Goal: Information Seeking & Learning: Understand process/instructions

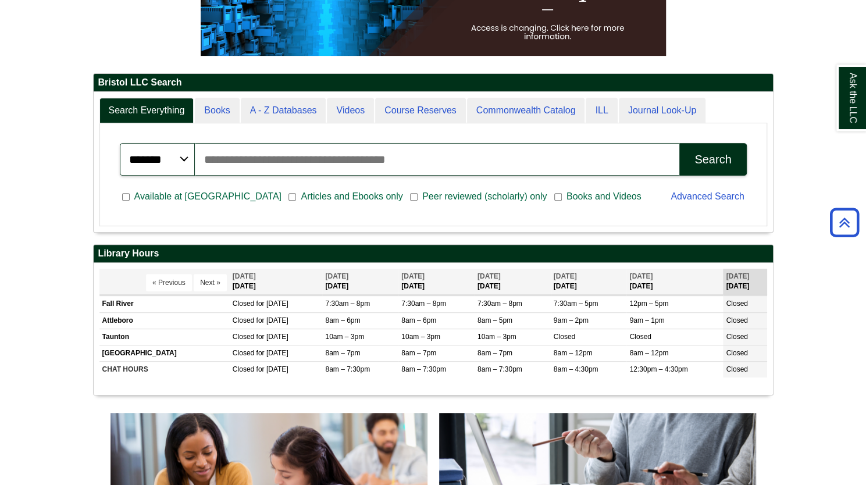
scroll to position [140, 679]
click at [349, 161] on input "Search articles, books, journals & more" at bounding box center [437, 159] width 484 height 33
type input "*"
type input "**********"
click at [679, 143] on button "Search" at bounding box center [712, 159] width 67 height 33
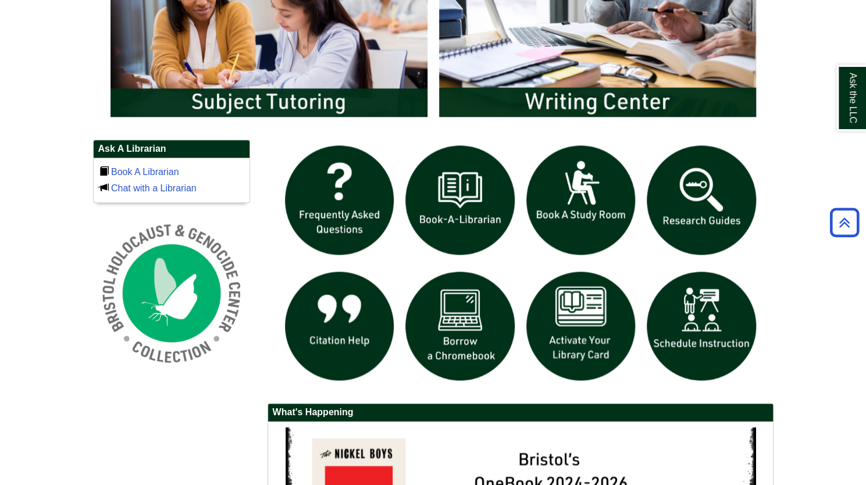
scroll to position [731, 0]
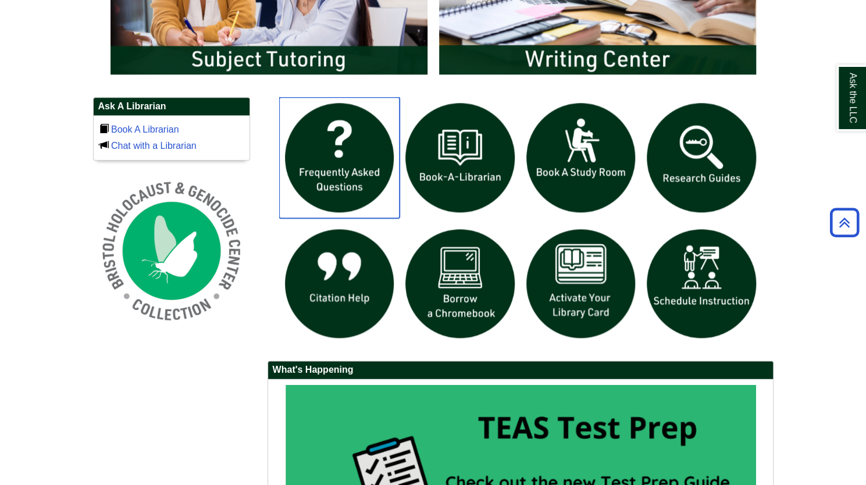
click at [353, 150] on img "slideshow" at bounding box center [339, 157] width 121 height 121
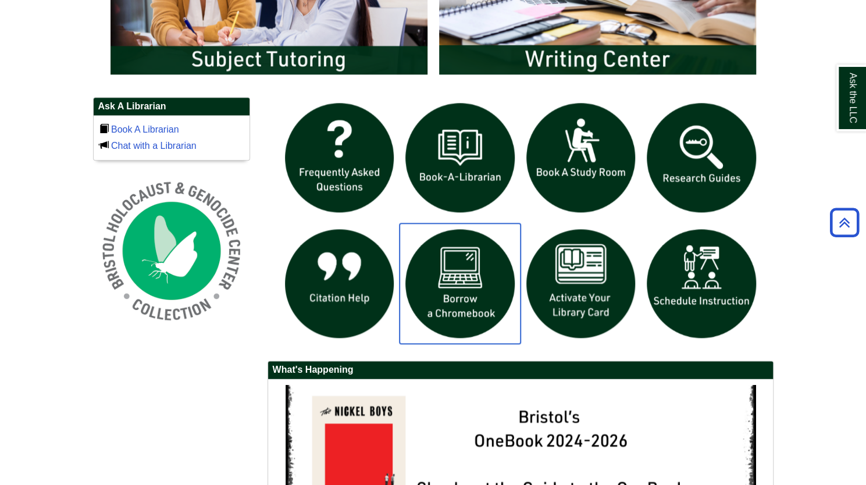
click at [456, 280] on img "slideshow" at bounding box center [459, 283] width 121 height 121
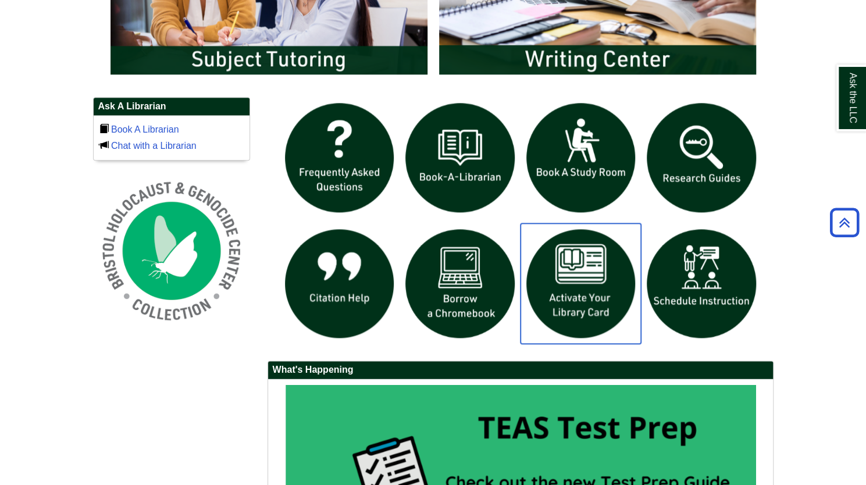
click at [571, 309] on img "slideshow" at bounding box center [580, 283] width 121 height 121
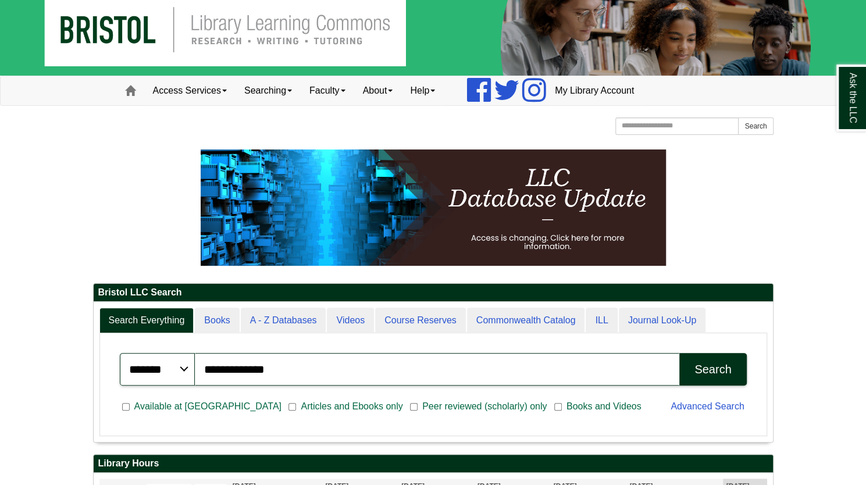
scroll to position [17, 0]
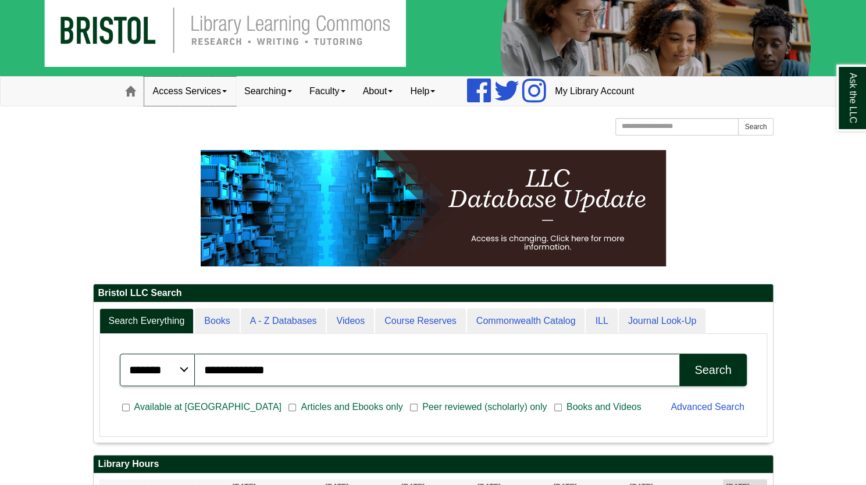
click at [199, 89] on link "Access Services" at bounding box center [189, 91] width 91 height 29
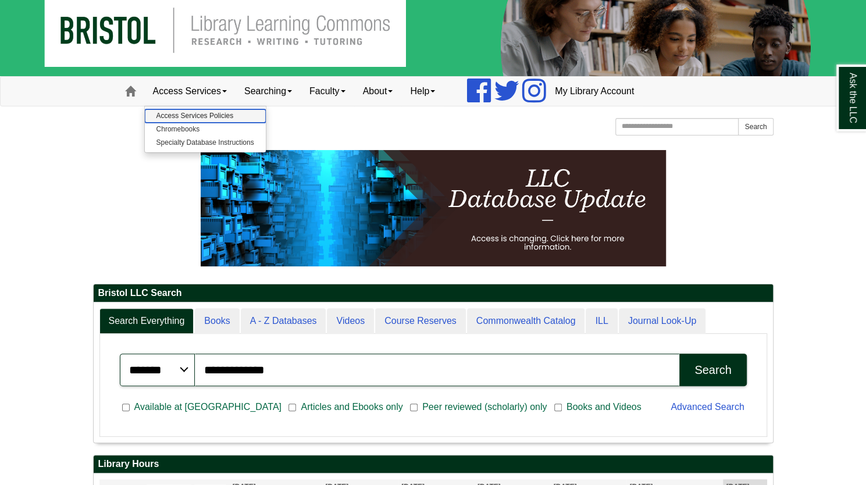
click at [198, 116] on link "Access Services Policies" at bounding box center [205, 115] width 121 height 13
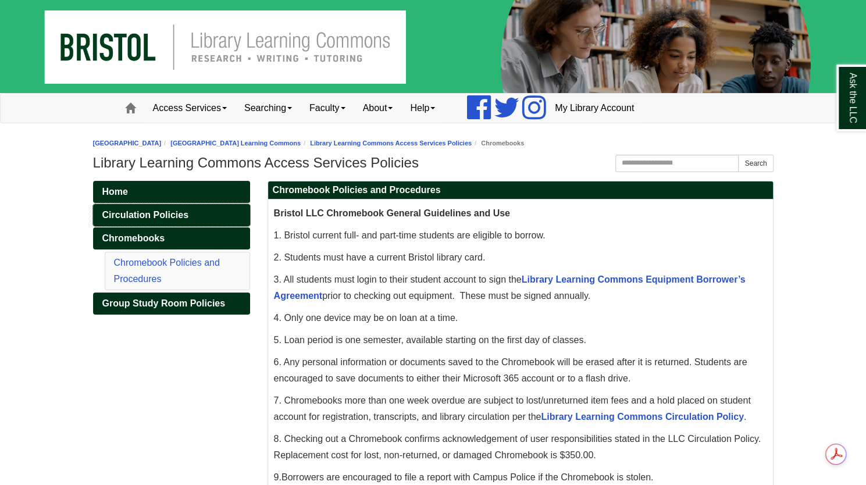
click at [171, 217] on span "Circulation Policies" at bounding box center [145, 215] width 86 height 10
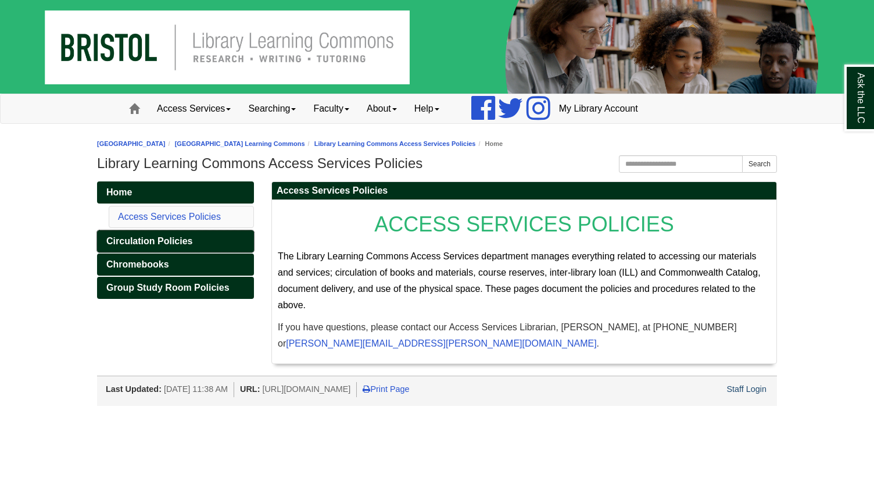
click at [177, 244] on span "Circulation Policies" at bounding box center [149, 241] width 86 height 10
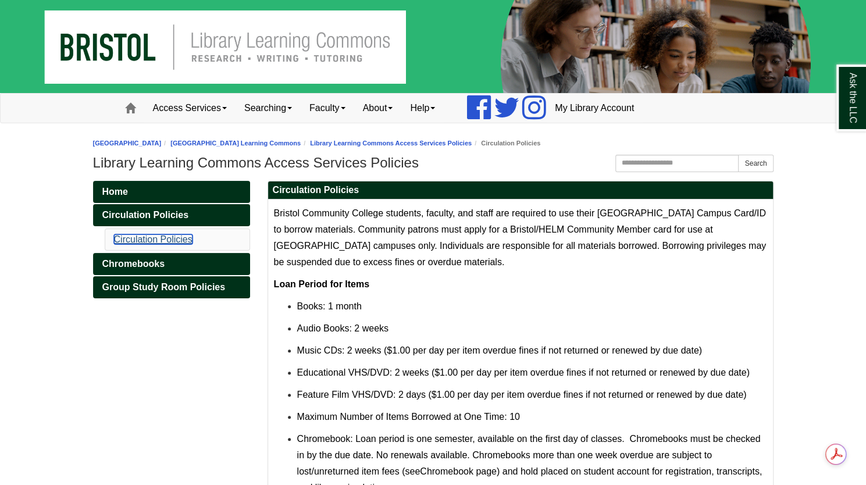
click at [142, 237] on link "Circulation Policies" at bounding box center [153, 239] width 78 height 10
